Goal: Information Seeking & Learning: Learn about a topic

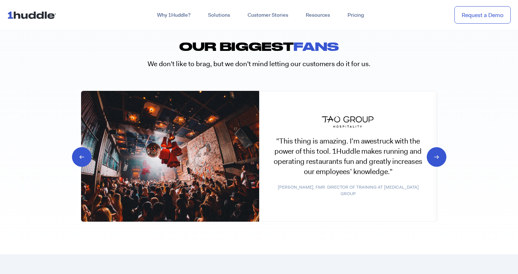
scroll to position [3516, 0]
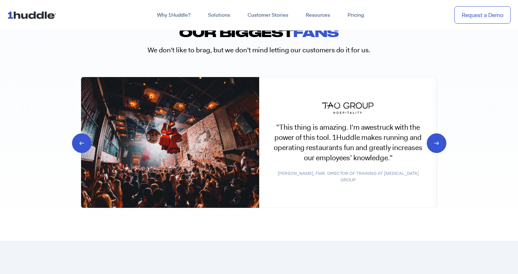
click at [85, 142] on icon at bounding box center [88, 142] width 7 height 7
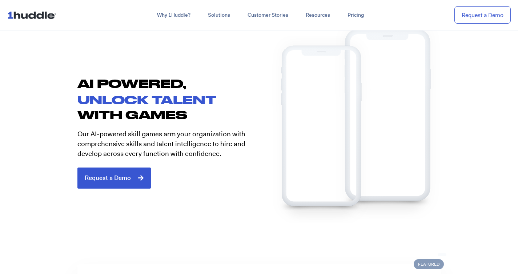
scroll to position [0, 0]
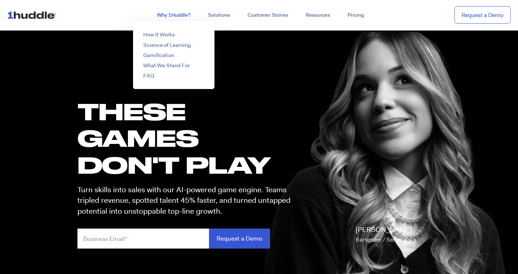
click at [169, 15] on link "Why 1Huddle?" at bounding box center [173, 15] width 51 height 13
click at [184, 12] on link "Why 1Huddle?" at bounding box center [173, 15] width 51 height 13
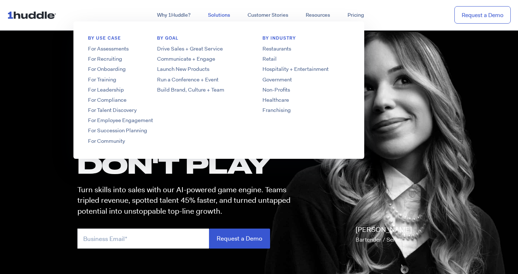
click at [218, 14] on link "Solutions" at bounding box center [219, 15] width 40 height 13
click at [119, 49] on link "For Assessments" at bounding box center [131, 49] width 116 height 8
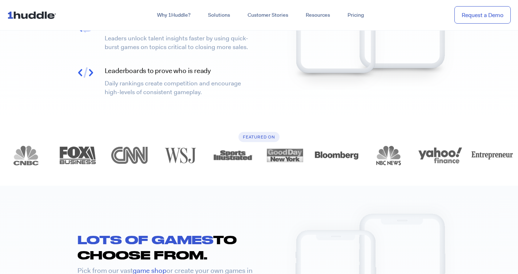
scroll to position [612, 0]
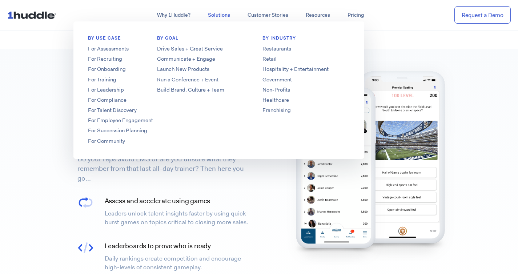
click at [223, 13] on link "Solutions" at bounding box center [219, 15] width 40 height 13
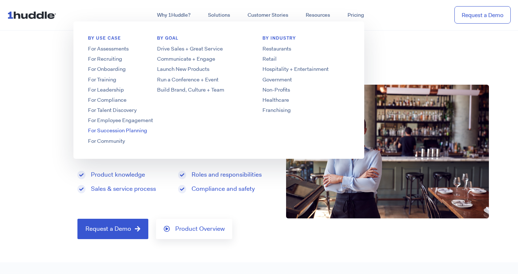
click at [121, 130] on link "For Succession Planning" at bounding box center [131, 131] width 116 height 8
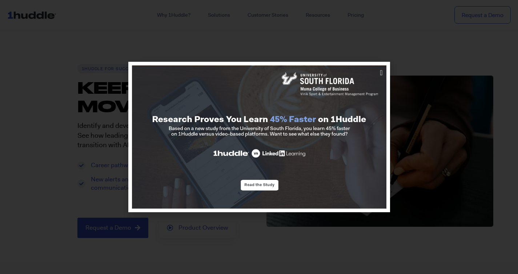
click at [318, 71] on div at bounding box center [259, 137] width 518 height 274
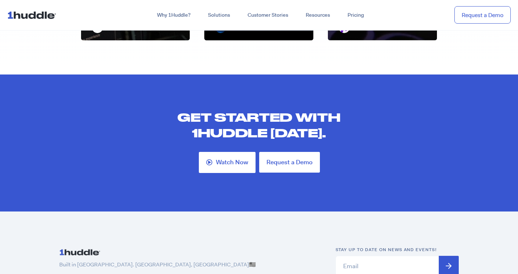
scroll to position [2220, 0]
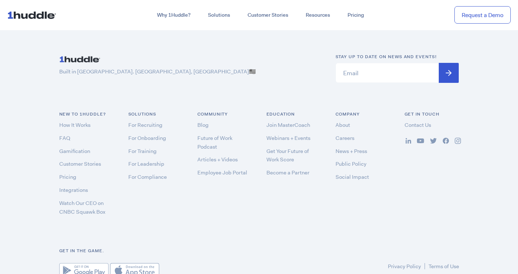
click at [260, 248] on div "Get in the game. Privacy Policy Terms of Use" at bounding box center [259, 263] width 415 height 30
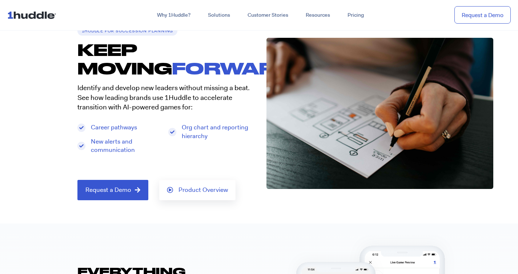
scroll to position [46, 0]
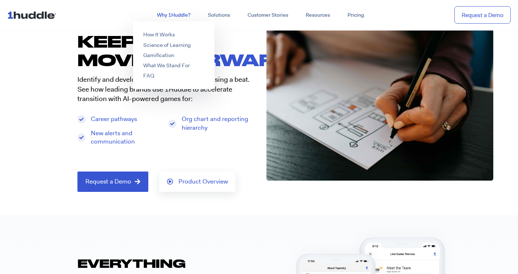
click at [171, 11] on link "Why 1Huddle?" at bounding box center [173, 15] width 51 height 13
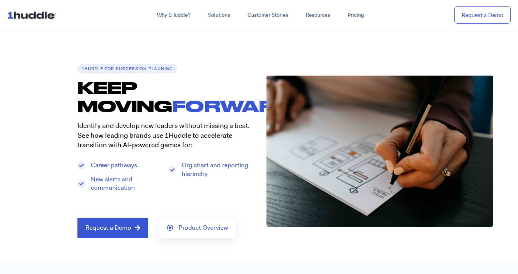
click at [21, 14] on img at bounding box center [33, 15] width 52 height 14
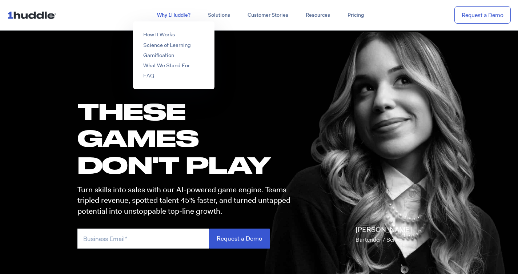
click at [165, 15] on link "Why 1Huddle?" at bounding box center [173, 15] width 51 height 13
click at [176, 11] on link "Why 1Huddle?" at bounding box center [173, 15] width 51 height 13
click at [163, 34] on link "How It Works" at bounding box center [159, 34] width 32 height 7
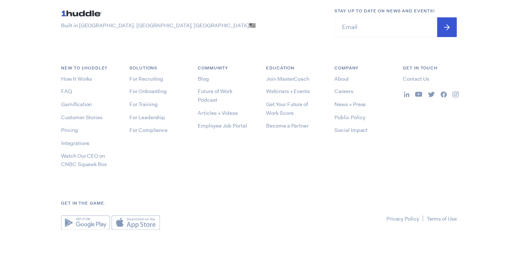
scroll to position [1759, 0]
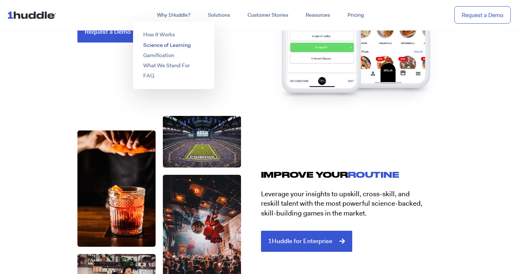
click at [173, 44] on link "Science of Learning" at bounding box center [167, 44] width 48 height 7
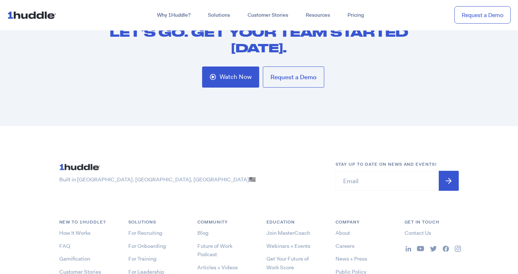
scroll to position [1862, 0]
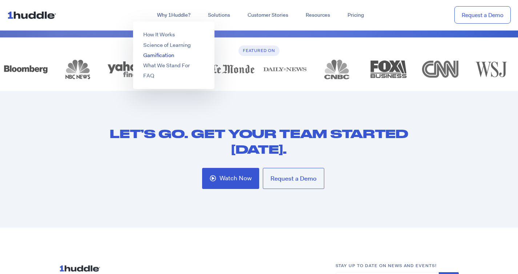
click at [168, 55] on link "Gamification" at bounding box center [158, 55] width 31 height 7
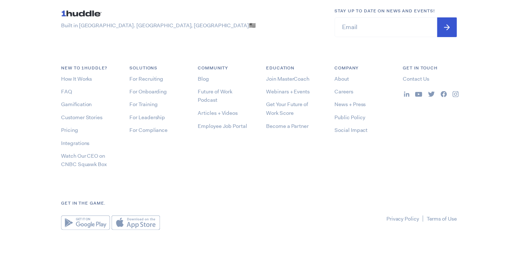
scroll to position [1309, 0]
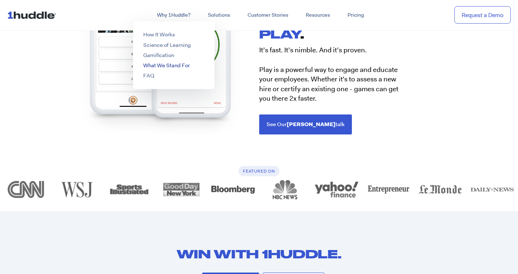
click at [171, 63] on link "What We Stand For" at bounding box center [166, 65] width 47 height 7
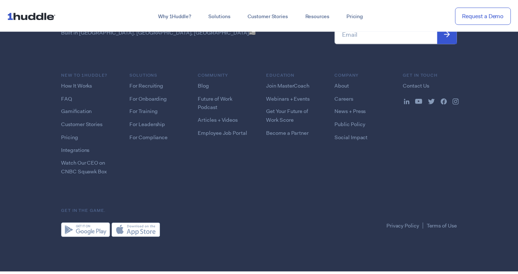
scroll to position [1948, 0]
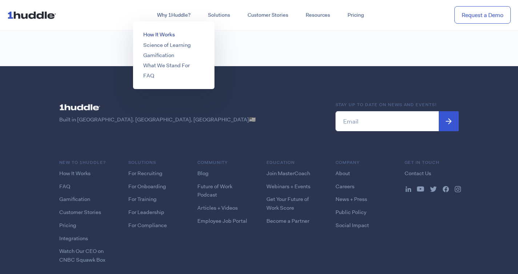
click at [165, 34] on link "How It Works" at bounding box center [159, 34] width 32 height 7
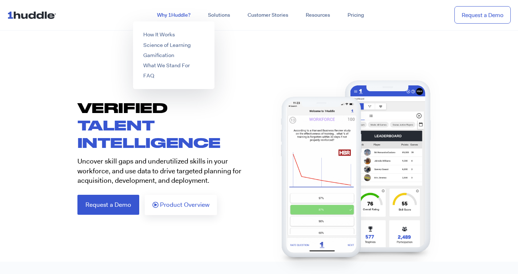
click at [171, 15] on link "Why 1Huddle?" at bounding box center [173, 15] width 51 height 13
click at [160, 76] on li "FAQ" at bounding box center [173, 76] width 81 height 8
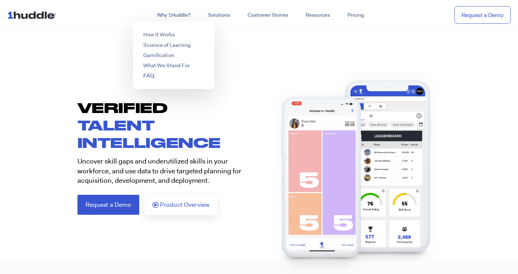
click at [150, 78] on link "FAQ" at bounding box center [148, 75] width 11 height 7
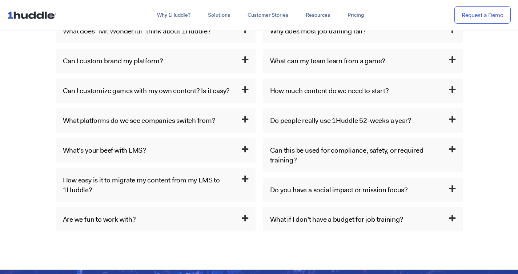
scroll to position [471, 0]
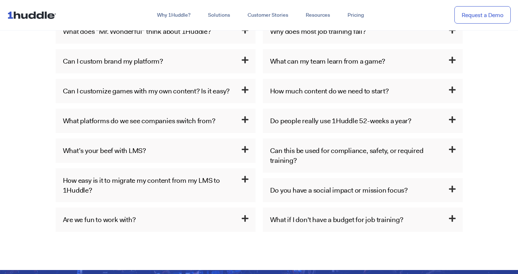
click at [243, 59] on icon at bounding box center [245, 60] width 7 height 8
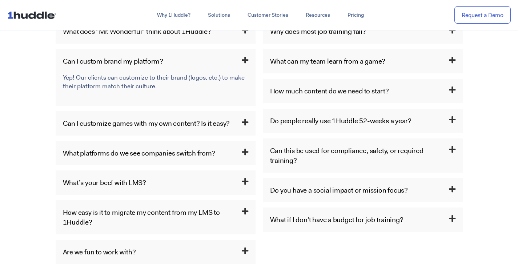
click at [246, 123] on icon at bounding box center [245, 123] width 7 height 8
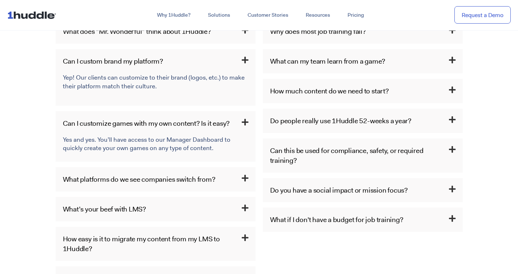
click at [245, 175] on icon at bounding box center [245, 179] width 7 height 8
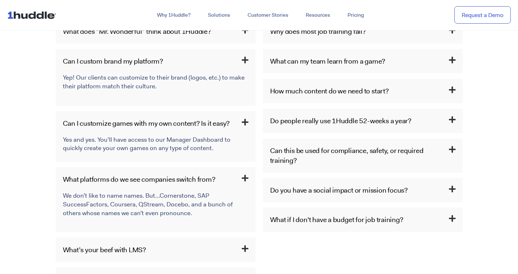
click at [244, 247] on icon at bounding box center [245, 249] width 7 height 8
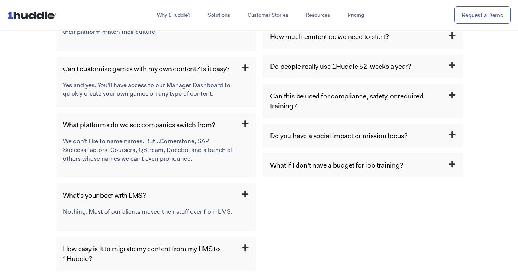
scroll to position [534, 0]
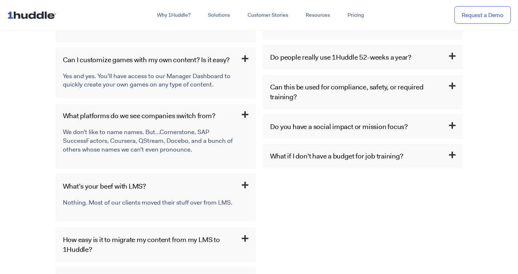
click at [246, 234] on h3 "How easy is it to migrate my content from my LMS to 1Huddle?" at bounding box center [156, 245] width 200 height 34
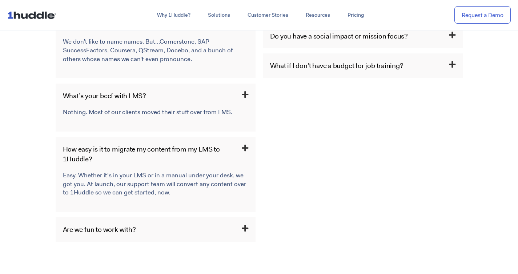
scroll to position [682, 0]
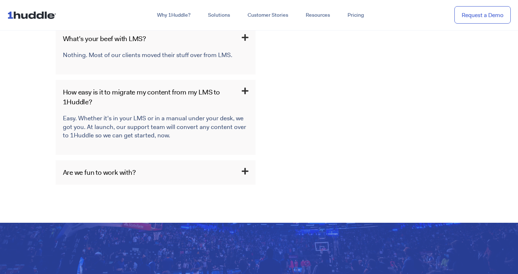
click at [246, 171] on icon at bounding box center [245, 172] width 7 height 8
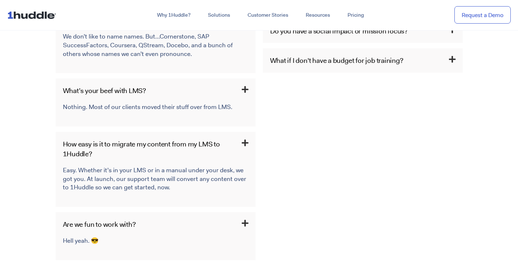
scroll to position [530, 0]
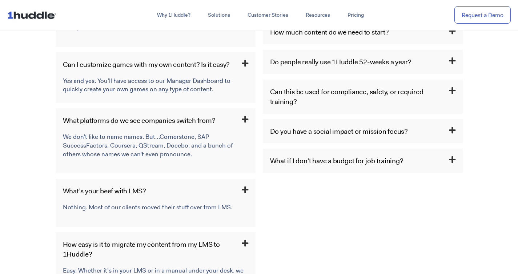
click at [455, 160] on icon at bounding box center [452, 160] width 7 height 8
click at [451, 133] on icon at bounding box center [452, 131] width 7 height 8
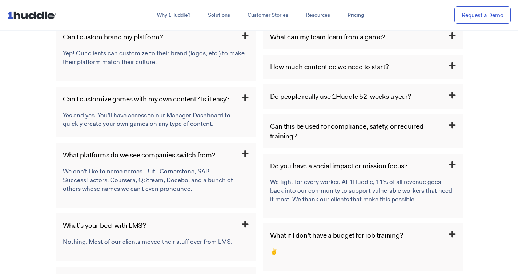
scroll to position [487, 0]
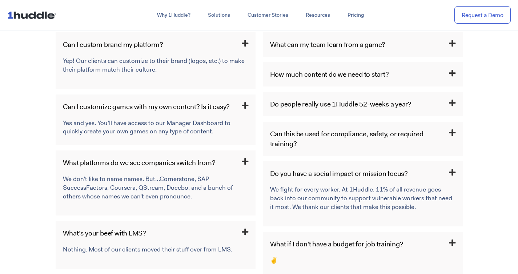
click at [456, 135] on h3 "Can this be used for compliance, safety, or required training?" at bounding box center [363, 139] width 200 height 34
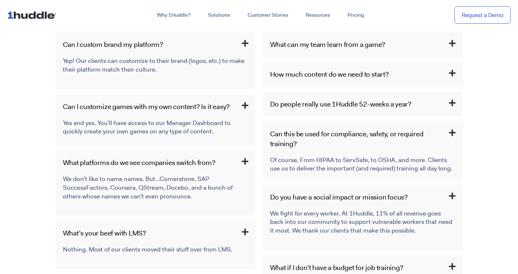
click at [452, 103] on icon at bounding box center [452, 103] width 7 height 8
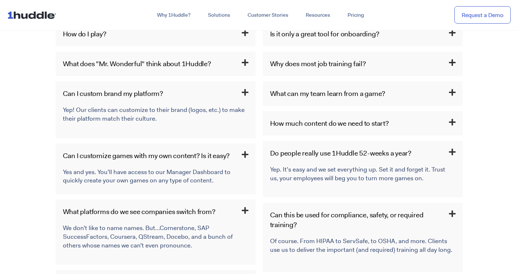
click at [450, 116] on h3 "How much content do we need to start?" at bounding box center [363, 123] width 200 height 24
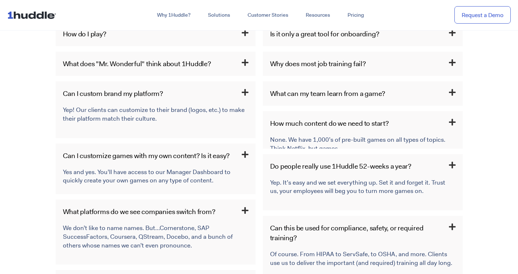
click at [448, 99] on h3 "What can my team learn from a game?" at bounding box center [363, 93] width 200 height 24
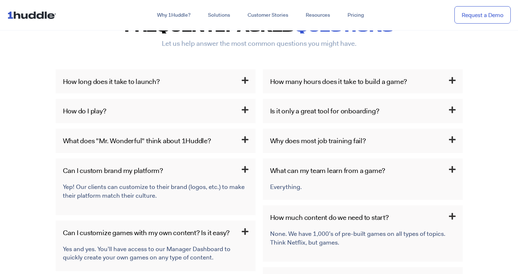
scroll to position [318, 0]
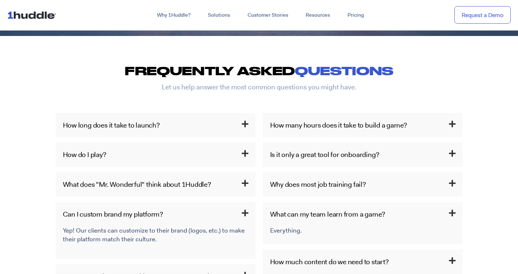
click at [243, 184] on icon at bounding box center [245, 184] width 7 height 8
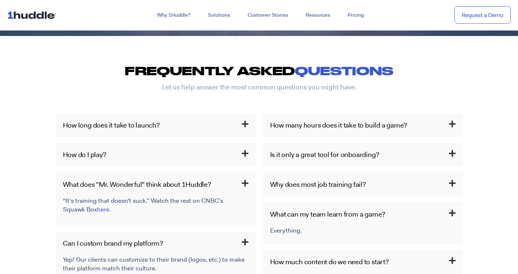
click at [244, 149] on h3 "How do I play?" at bounding box center [156, 155] width 200 height 24
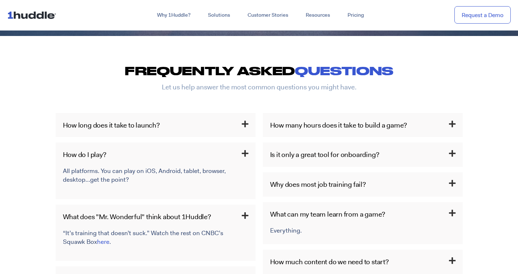
click at [245, 129] on h3 "How long does it take to launch?" at bounding box center [156, 125] width 200 height 24
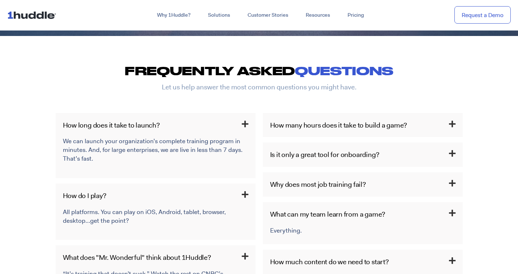
click at [455, 125] on icon at bounding box center [452, 124] width 7 height 8
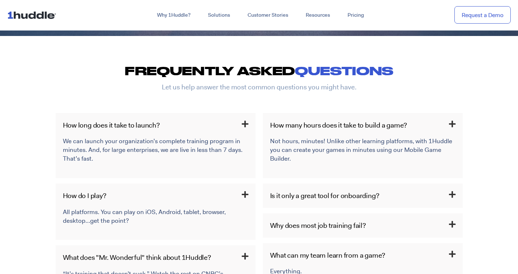
click at [451, 196] on icon at bounding box center [452, 195] width 7 height 8
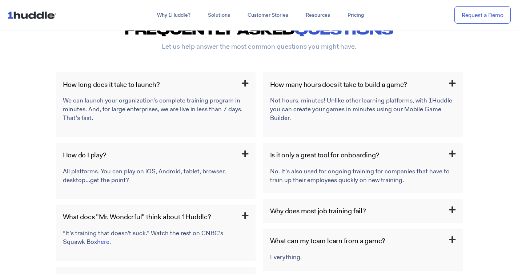
scroll to position [378, 0]
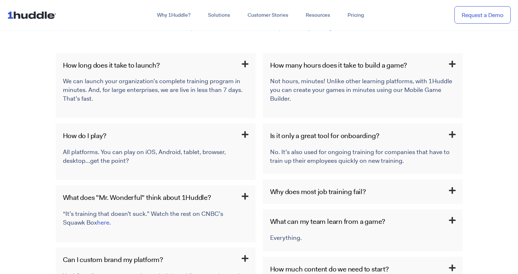
click at [453, 190] on icon at bounding box center [452, 191] width 7 height 8
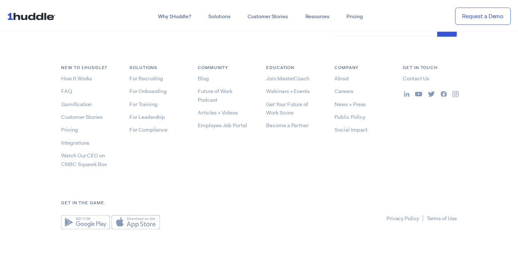
scroll to position [136, 0]
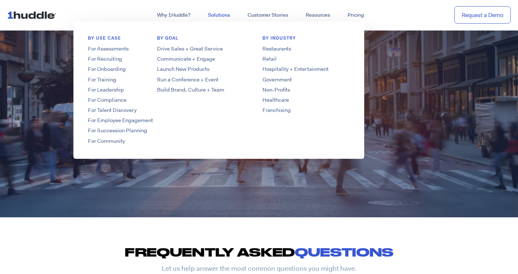
click at [221, 14] on link "Solutions" at bounding box center [219, 15] width 40 height 13
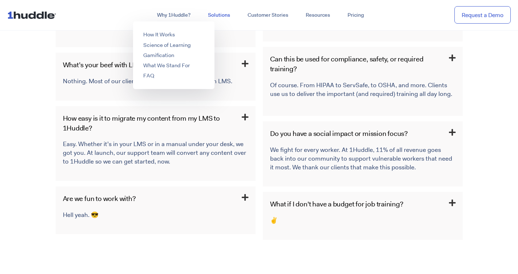
scroll to position [1015, 0]
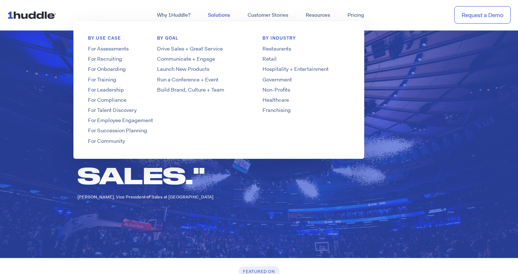
click at [219, 15] on link "Solutions" at bounding box center [219, 15] width 40 height 13
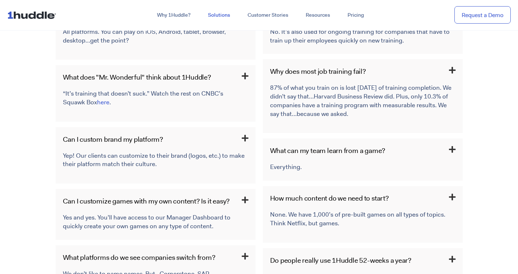
scroll to position [147, 0]
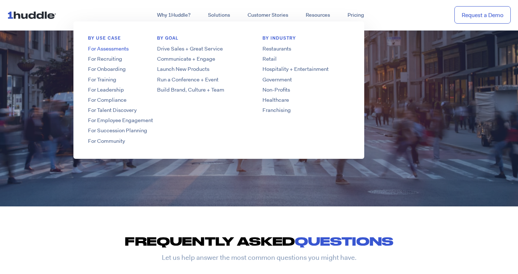
click at [119, 48] on link "For Assessments" at bounding box center [131, 49] width 116 height 8
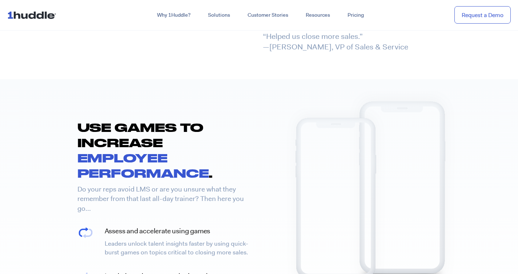
scroll to position [739, 0]
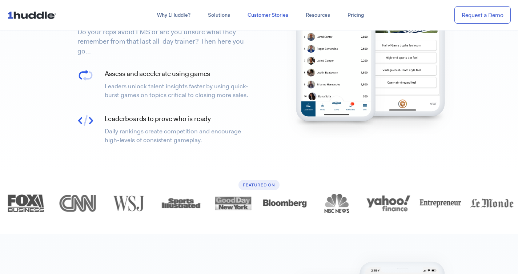
click at [260, 16] on link "Customer Stories" at bounding box center [268, 15] width 58 height 13
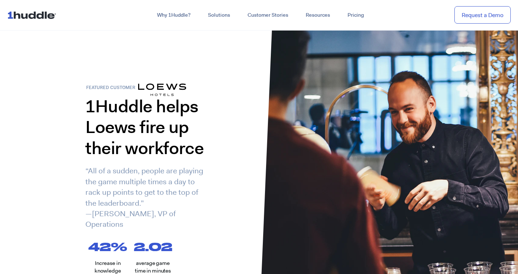
scroll to position [213, 0]
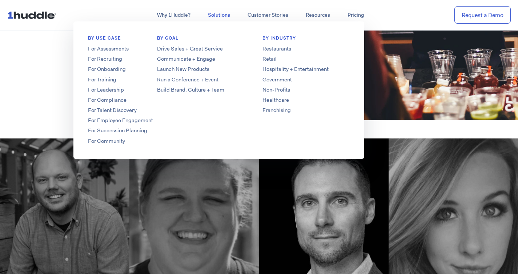
click at [214, 15] on link "Solutions" at bounding box center [219, 15] width 40 height 13
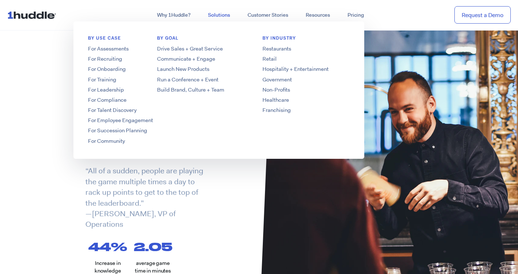
click at [214, 19] on link "Solutions" at bounding box center [219, 15] width 40 height 13
click at [214, 16] on link "Solutions" at bounding box center [219, 15] width 40 height 13
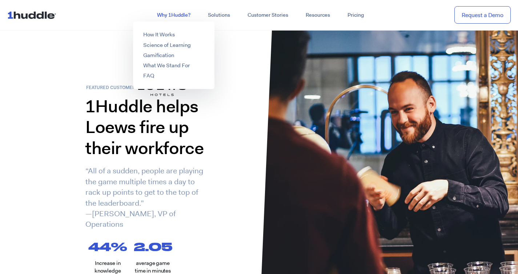
click at [171, 13] on link "Why 1Huddle?" at bounding box center [173, 15] width 51 height 13
click at [170, 17] on link "Why 1Huddle?" at bounding box center [173, 15] width 51 height 13
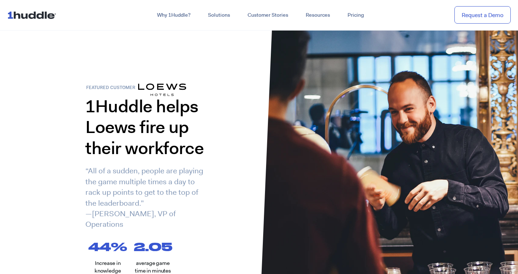
click at [44, 15] on img at bounding box center [33, 15] width 52 height 14
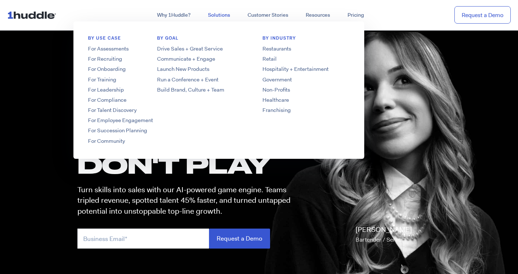
click at [217, 16] on link "Solutions" at bounding box center [219, 15] width 40 height 13
click at [213, 18] on link "Solutions" at bounding box center [219, 15] width 40 height 13
click at [213, 19] on link "Solutions" at bounding box center [219, 15] width 40 height 13
click at [173, 39] on h6 "BY GOAL" at bounding box center [201, 40] width 116 height 10
click at [115, 48] on link "For Assessments" at bounding box center [131, 49] width 116 height 8
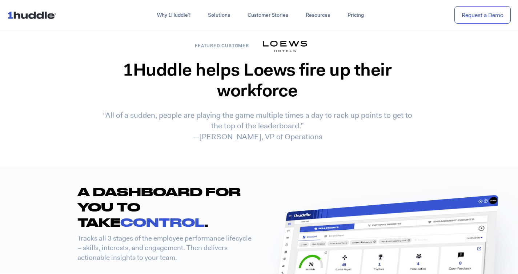
scroll to position [1187, 0]
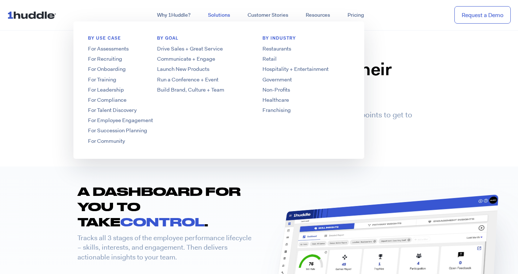
click at [223, 17] on link "Solutions" at bounding box center [219, 15] width 40 height 13
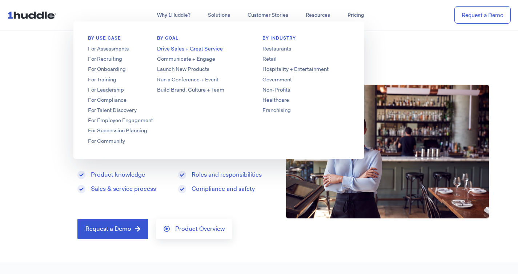
click at [185, 49] on link "Drive Sales + Great Service" at bounding box center [201, 49] width 116 height 8
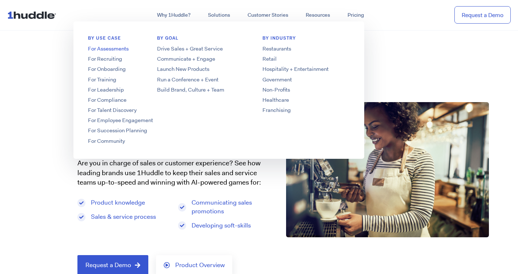
click at [116, 47] on link "For Assessments" at bounding box center [131, 49] width 116 height 8
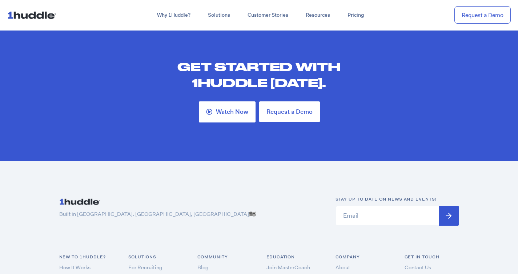
scroll to position [2214, 0]
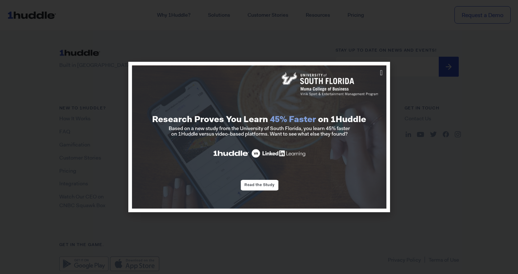
click at [395, 76] on div at bounding box center [259, 137] width 518 height 274
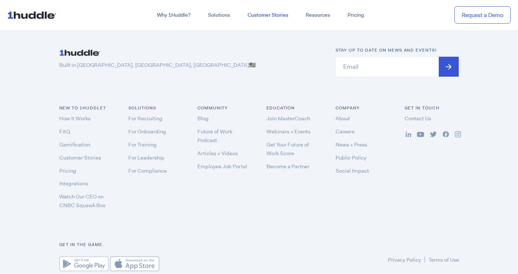
click at [269, 16] on link "Customer Stories" at bounding box center [268, 15] width 58 height 13
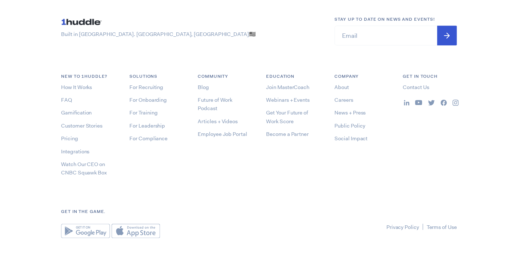
scroll to position [1233, 0]
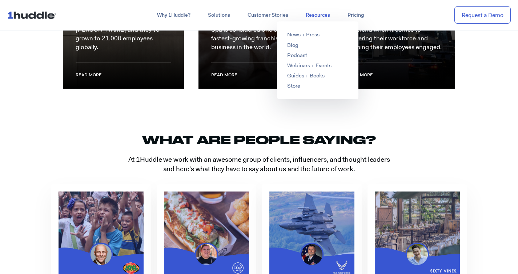
click at [318, 14] on link "Resources" at bounding box center [318, 15] width 42 height 13
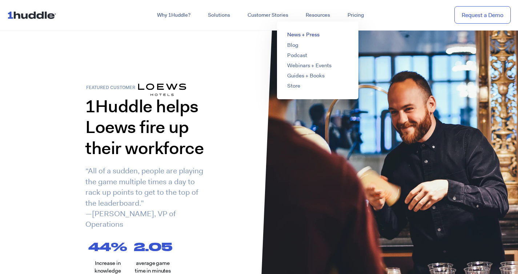
click at [314, 33] on link "News + Press" at bounding box center [303, 34] width 32 height 7
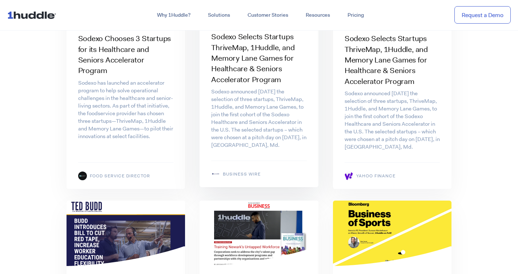
scroll to position [1435, 0]
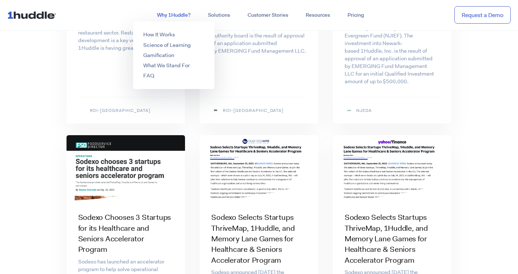
click at [176, 14] on link "Why 1Huddle?" at bounding box center [173, 15] width 51 height 13
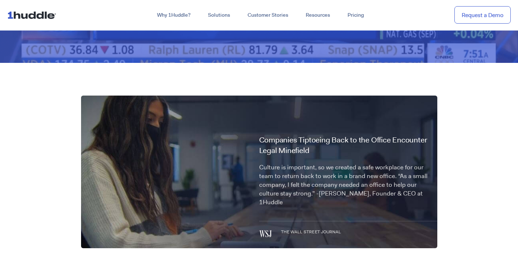
scroll to position [236, 0]
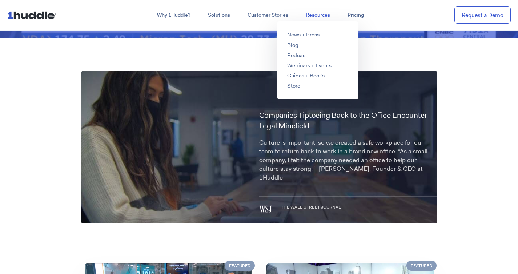
click at [317, 16] on link "Resources" at bounding box center [318, 15] width 42 height 13
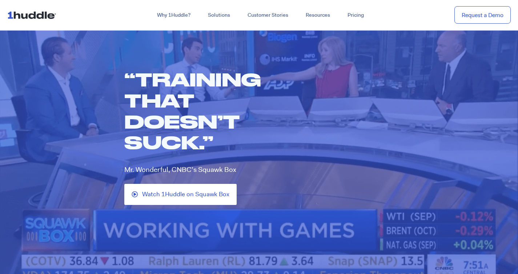
click at [393, 9] on div "Why 1Huddle? How It Works Science of Learning Gamification What We Stand For FA…" at bounding box center [289, 15] width 445 height 13
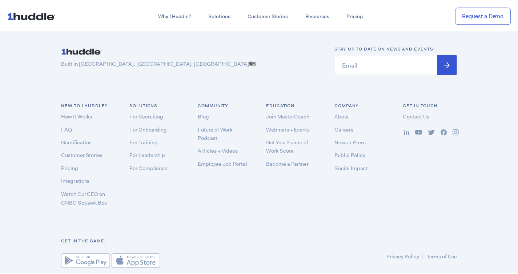
scroll to position [728, 0]
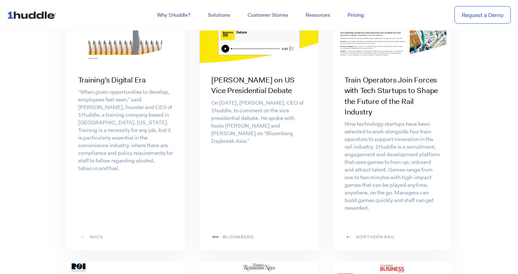
click at [362, 18] on link "Pricing" at bounding box center [356, 15] width 34 height 13
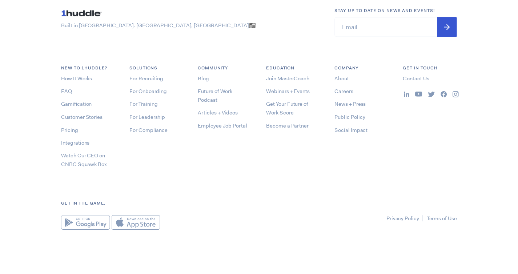
scroll to position [2182, 0]
